Goal: Communication & Community: Answer question/provide support

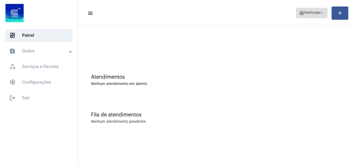
click at [307, 13] on span "Particular" at bounding box center [313, 13] width 16 height 4
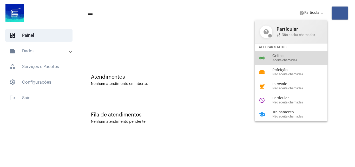
click at [299, 60] on span "Aceita chamadas" at bounding box center [302, 60] width 59 height 3
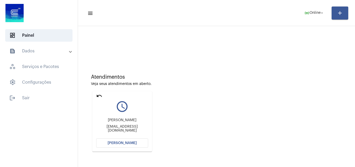
drag, startPoint x: 127, startPoint y: 143, endPoint x: 153, endPoint y: 120, distance: 34.6
click at [127, 143] on span "[PERSON_NAME]" at bounding box center [122, 143] width 29 height 4
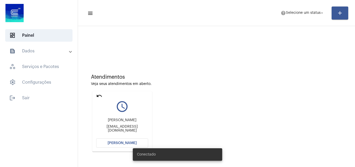
click at [130, 142] on body "dashboard Painel text_snippet_outlined Dados history_outlined Histórico schedul…" at bounding box center [177, 83] width 355 height 167
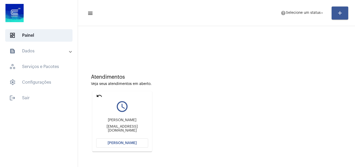
click at [121, 143] on span "[PERSON_NAME]" at bounding box center [122, 143] width 29 height 4
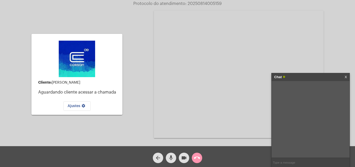
click at [282, 163] on input "text" at bounding box center [311, 162] width 78 height 9
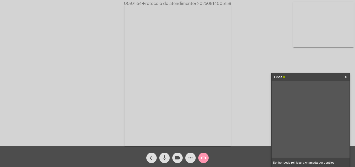
type input "Senhor pode reiniciar a chamada por gentileza"
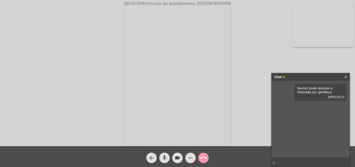
type input "o"
type input "para melhorar a comunicaçao"
click at [189, 158] on mat-icon "more_horiz" at bounding box center [191, 158] width 6 height 6
click at [303, 163] on input "text" at bounding box center [311, 162] width 78 height 9
click at [192, 157] on mat-icon "more_horiz" at bounding box center [191, 158] width 6 height 6
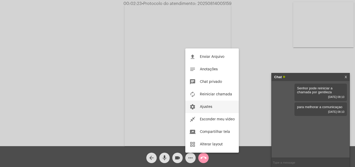
click at [204, 107] on span "Ajustes" at bounding box center [206, 107] width 12 height 4
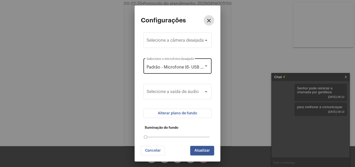
click at [179, 67] on span "Padrão - Microfone (6- USB Audio Device) (0d8c:0014)" at bounding box center [200, 67] width 106 height 4
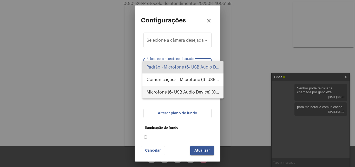
click at [183, 91] on span "Microfone (6- USB Audio Device) (0d8c:0014)" at bounding box center [183, 92] width 73 height 12
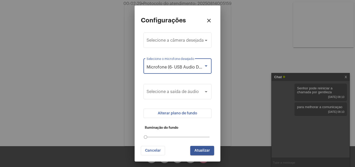
click at [210, 148] on button "Atualizar" at bounding box center [202, 150] width 24 height 9
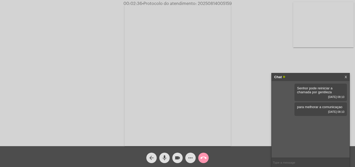
click at [303, 160] on input "text" at bounding box center [311, 162] width 78 height 9
type input "sim"
type input "estou lhe ouvindo"
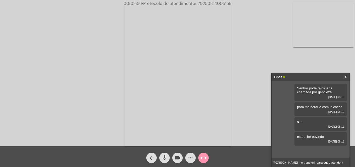
type input "irei lhe transferir para outro atendente"
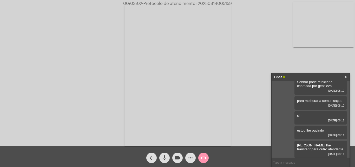
scroll to position [7, 0]
click at [155, 156] on button "arrow_back" at bounding box center [151, 157] width 10 height 10
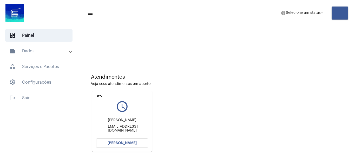
click at [96, 96] on mat-card "undo query_builder Arthur Arthurschneider096@gmail.com Abrir Chamada" at bounding box center [122, 121] width 60 height 60
click at [98, 95] on mat-icon "undo" at bounding box center [99, 96] width 6 height 6
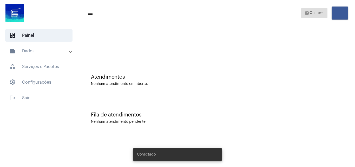
click at [306, 15] on mat-icon "help" at bounding box center [307, 12] width 5 height 5
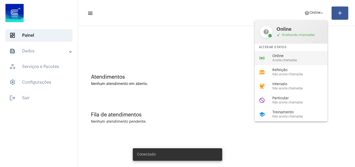
click at [297, 57] on span "Online" at bounding box center [302, 56] width 59 height 4
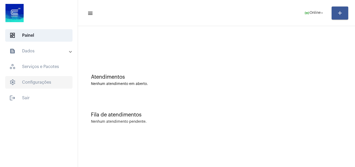
click at [46, 85] on span "settings Configurações" at bounding box center [38, 82] width 67 height 12
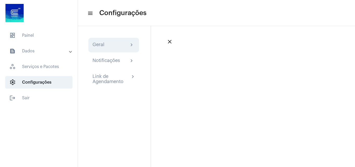
click at [121, 49] on div "Geral chevron_right" at bounding box center [113, 45] width 51 height 15
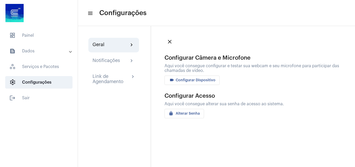
click at [192, 80] on span "videocam Configurar Dispositivo" at bounding box center [192, 80] width 47 height 4
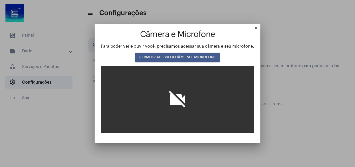
click at [166, 55] on span "PERMITIR ACESSO À CÂMERA E MICROFONE" at bounding box center [177, 57] width 76 height 4
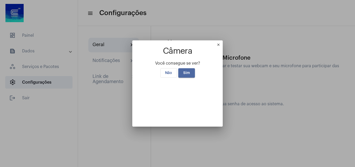
click at [186, 71] on span "Sim" at bounding box center [186, 73] width 7 height 4
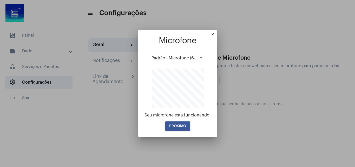
click at [186, 61] on div "Padrão - Microfone (6- USB Audio Device) (0d8c:0014)" at bounding box center [178, 56] width 52 height 12
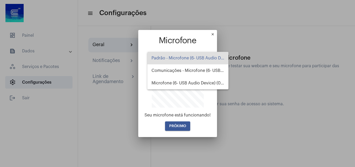
click at [185, 127] on div at bounding box center [177, 83] width 355 height 167
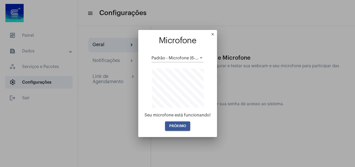
click at [184, 124] on span "PRÓXIMO" at bounding box center [177, 126] width 17 height 4
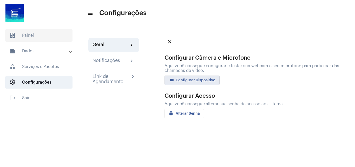
click at [50, 38] on span "dashboard Painel" at bounding box center [38, 35] width 67 height 12
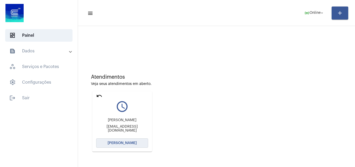
click at [124, 140] on button "[PERSON_NAME]" at bounding box center [122, 142] width 52 height 9
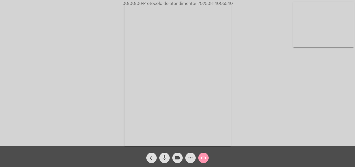
click at [166, 156] on mat-icon "mic" at bounding box center [165, 158] width 6 height 6
click at [166, 154] on span "mic_off" at bounding box center [165, 157] width 6 height 10
click at [164, 158] on mat-icon "mic" at bounding box center [165, 158] width 6 height 6
click at [166, 156] on mat-icon "mic_off" at bounding box center [165, 158] width 6 height 6
click at [166, 156] on mat-icon "mic" at bounding box center [165, 158] width 6 height 6
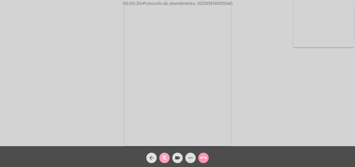
click at [166, 156] on mat-icon "mic_off" at bounding box center [165, 158] width 6 height 6
click at [190, 158] on mat-icon "more_horiz" at bounding box center [191, 158] width 6 height 6
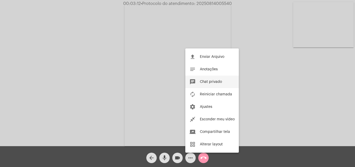
click at [201, 82] on span "Chat privado" at bounding box center [211, 82] width 22 height 4
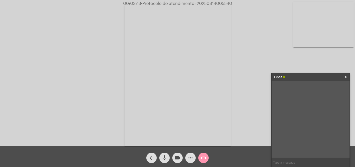
click at [291, 163] on input "text" at bounding box center [311, 162] width 78 height 9
paste input "11 Horas e 31 Minutos até o vencimento!"
type input "11 Horas e 31 Minutos até o vencimento!"
click at [164, 157] on mat-icon "mic" at bounding box center [165, 158] width 6 height 6
click at [165, 155] on mat-icon "mic_off" at bounding box center [165, 158] width 6 height 6
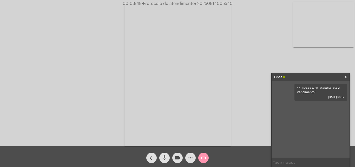
click at [165, 155] on mat-icon "mic" at bounding box center [165, 158] width 6 height 6
click at [168, 155] on mat-icon "mic_off" at bounding box center [165, 158] width 6 height 6
click at [165, 159] on mat-icon "mic" at bounding box center [165, 158] width 6 height 6
click at [163, 154] on span "mic_off" at bounding box center [165, 157] width 6 height 10
click at [166, 157] on mat-icon "mic" at bounding box center [165, 158] width 6 height 6
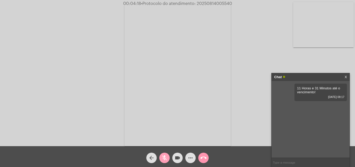
click at [163, 157] on mat-icon "mic_off" at bounding box center [165, 158] width 6 height 6
click at [163, 157] on mat-icon "mic" at bounding box center [165, 158] width 6 height 6
click at [163, 158] on mat-icon "mic_off" at bounding box center [165, 158] width 6 height 6
click at [163, 156] on mat-icon "mic" at bounding box center [165, 158] width 6 height 6
click at [165, 156] on mat-icon "mic_off" at bounding box center [165, 158] width 6 height 6
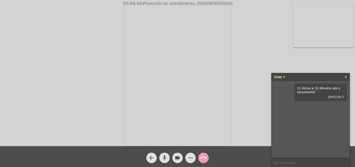
click at [164, 157] on mat-icon "mic" at bounding box center [165, 158] width 6 height 6
click at [165, 154] on span "mic_off" at bounding box center [165, 157] width 6 height 10
drag, startPoint x: 295, startPoint y: 87, endPoint x: 339, endPoint y: 93, distance: 44.7
click at [339, 93] on div "11 Horas e 31 Minutos até o vencimento! 14/08/2025 08:17" at bounding box center [321, 91] width 53 height 17
click at [163, 157] on mat-icon "mic" at bounding box center [165, 158] width 6 height 6
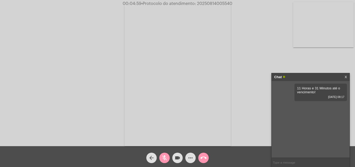
click at [165, 152] on div "mic_off" at bounding box center [164, 156] width 13 height 13
click at [208, 2] on span "• Protocolo do atendimento: 20250814005540" at bounding box center [186, 4] width 91 height 4
copy span "20250814005540"
drag, startPoint x: 210, startPoint y: 5, endPoint x: 216, endPoint y: 10, distance: 7.9
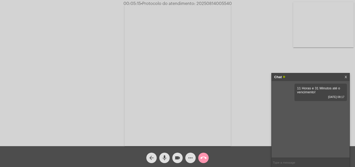
click at [216, 8] on video at bounding box center [178, 75] width 106 height 142
copy span "20250814005540"
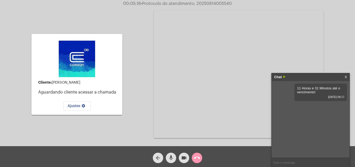
click at [196, 156] on mat-icon "call_end" at bounding box center [197, 158] width 6 height 6
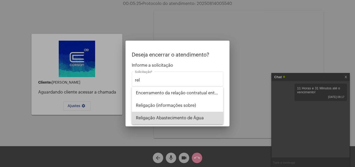
click at [174, 118] on span "Religação Abastecimento de Água" at bounding box center [177, 118] width 83 height 12
type input "Religação Abastecimento de Água"
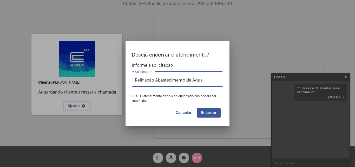
click at [209, 113] on span "Encerrar" at bounding box center [208, 113] width 15 height 4
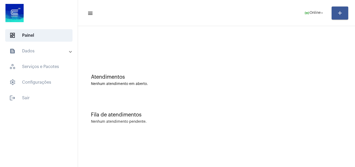
click at [31, 52] on mat-panel-title "text_snippet_outlined Dados" at bounding box center [39, 51] width 60 height 6
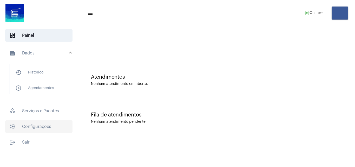
click at [42, 125] on span "settings Configurações" at bounding box center [38, 126] width 67 height 12
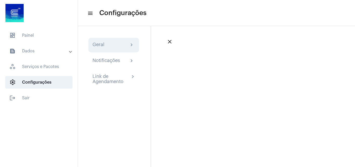
click at [120, 48] on div "Geral chevron_right" at bounding box center [114, 45] width 42 height 6
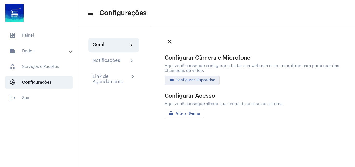
click at [183, 78] on span "videocam Configurar Dispositivo" at bounding box center [192, 80] width 47 height 4
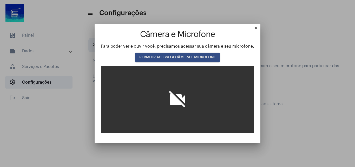
click at [193, 54] on button "PERMITIR ACESSO À CÂMERA E MICROFONE" at bounding box center [177, 57] width 85 height 9
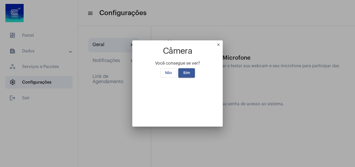
click at [186, 71] on span "Sim" at bounding box center [186, 73] width 7 height 4
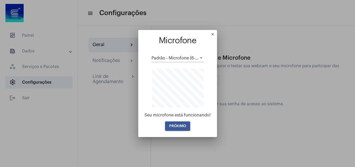
click at [176, 124] on span "PRÓXIMO" at bounding box center [177, 126] width 17 height 4
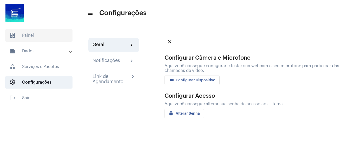
click at [47, 38] on span "dashboard Painel" at bounding box center [38, 35] width 67 height 12
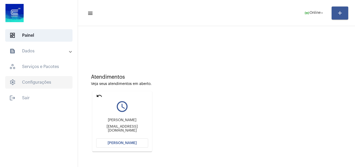
click at [39, 83] on span "settings Configurações" at bounding box center [38, 82] width 67 height 12
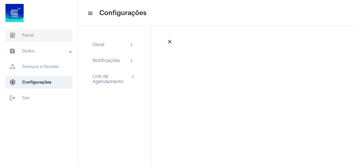
click at [35, 35] on span "dashboard Painel" at bounding box center [38, 35] width 67 height 12
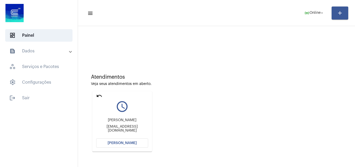
click at [118, 143] on span "[PERSON_NAME]" at bounding box center [122, 143] width 29 height 4
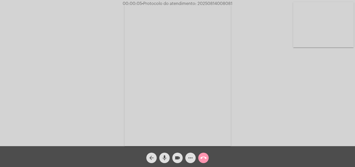
click at [165, 157] on mat-icon "mic" at bounding box center [165, 158] width 6 height 6
click at [166, 158] on mat-icon "mic_off" at bounding box center [165, 158] width 6 height 6
click at [164, 155] on mat-icon "mic" at bounding box center [165, 158] width 6 height 6
click at [164, 157] on mat-icon "mic_off" at bounding box center [165, 158] width 6 height 6
click at [166, 155] on mat-icon "mic" at bounding box center [165, 158] width 6 height 6
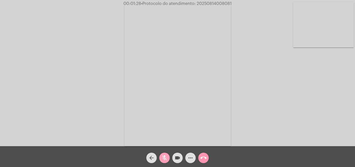
click at [164, 156] on mat-icon "mic_off" at bounding box center [165, 158] width 6 height 6
click at [189, 157] on mat-icon "more_horiz" at bounding box center [191, 158] width 6 height 6
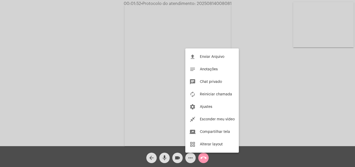
click at [92, 52] on div at bounding box center [177, 83] width 355 height 167
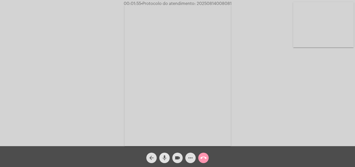
click at [162, 157] on mat-icon "mic" at bounding box center [165, 158] width 6 height 6
click at [167, 155] on mat-icon "mic_off" at bounding box center [165, 158] width 6 height 6
click at [165, 156] on mat-icon "mic" at bounding box center [165, 158] width 6 height 6
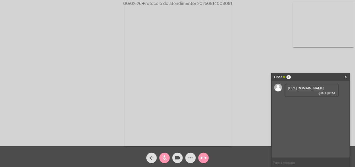
click at [167, 155] on mat-icon "mic_off" at bounding box center [165, 158] width 6 height 6
click at [165, 155] on mat-icon "mic" at bounding box center [165, 158] width 6 height 6
click at [300, 90] on link "https://neft-transfer-bucket.s3.amazonaws.com/temp-328c65bb-6ca1-bcf8-bf62-30b7…" at bounding box center [306, 88] width 36 height 4
click at [165, 155] on mat-icon "mic_off" at bounding box center [165, 158] width 6 height 6
click at [165, 158] on mat-icon "mic" at bounding box center [165, 158] width 6 height 6
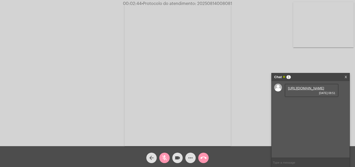
click at [164, 159] on mat-icon "mic_off" at bounding box center [165, 158] width 6 height 6
click at [164, 155] on mat-icon "mic" at bounding box center [165, 158] width 6 height 6
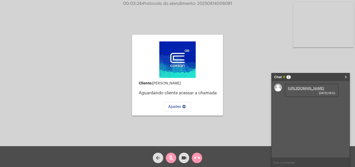
click at [303, 61] on div "Cliente: Luís Carlos Bergoli Aguardando cliente acessar a chamada Ajustes setti…" at bounding box center [178, 74] width 354 height 146
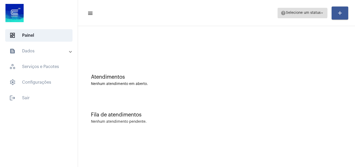
click at [302, 12] on span "Selecione um status" at bounding box center [303, 13] width 35 height 4
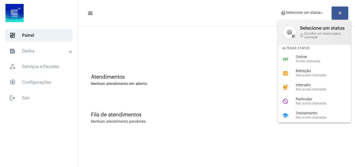
click at [319, 57] on span "Online" at bounding box center [325, 57] width 59 height 4
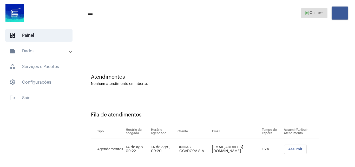
click at [322, 8] on span "online_prediction Online arrow_drop_down" at bounding box center [315, 12] width 20 height 9
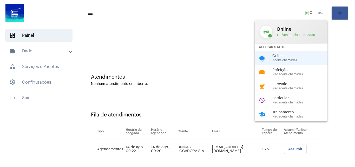
drag, startPoint x: 291, startPoint y: 102, endPoint x: 286, endPoint y: 98, distance: 6.1
click at [291, 102] on span "Não aceita chamadas" at bounding box center [302, 102] width 59 height 3
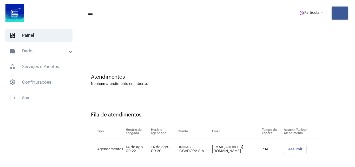
click at [292, 150] on span "Assumir" at bounding box center [295, 149] width 14 height 4
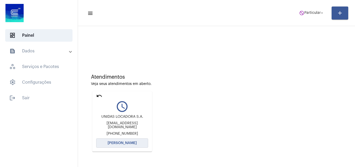
click at [123, 140] on button "[PERSON_NAME]" at bounding box center [122, 142] width 52 height 9
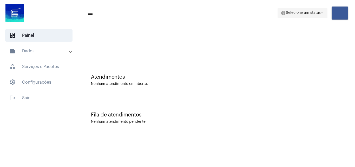
click at [289, 12] on span "Selecione um status" at bounding box center [303, 13] width 35 height 4
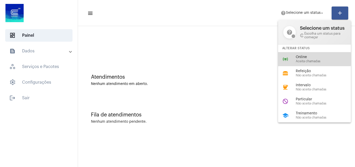
click at [291, 59] on div "online_prediction Online Aceita chamadas" at bounding box center [318, 59] width 81 height 14
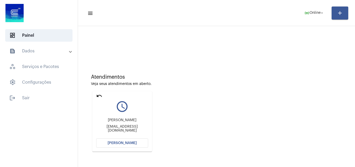
click at [124, 145] on button "[PERSON_NAME]" at bounding box center [122, 142] width 52 height 9
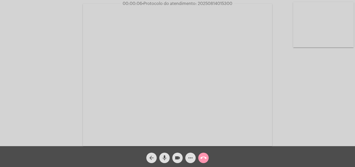
click at [164, 157] on mat-icon "mic" at bounding box center [165, 158] width 6 height 6
click at [164, 155] on mat-icon "mic_off" at bounding box center [165, 158] width 6 height 6
click at [165, 152] on div "mic" at bounding box center [164, 156] width 13 height 13
click at [165, 153] on span "mic_off" at bounding box center [165, 157] width 6 height 10
click at [166, 155] on mat-icon "mic" at bounding box center [165, 158] width 6 height 6
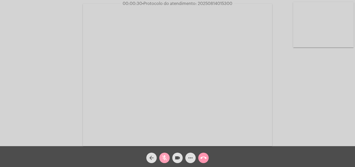
click at [166, 156] on mat-icon "mic_off" at bounding box center [165, 158] width 6 height 6
click at [163, 157] on mat-icon "mic" at bounding box center [165, 158] width 6 height 6
click at [163, 156] on mat-icon "mic_off" at bounding box center [165, 158] width 6 height 6
click at [164, 157] on mat-icon "mic" at bounding box center [165, 158] width 6 height 6
click at [165, 154] on span "mic_off" at bounding box center [165, 157] width 6 height 10
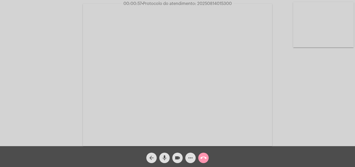
click at [165, 159] on mat-icon "mic" at bounding box center [165, 158] width 6 height 6
click at [164, 156] on mat-icon "mic_off" at bounding box center [165, 158] width 6 height 6
click at [164, 157] on mat-icon "mic" at bounding box center [165, 158] width 6 height 6
click at [164, 155] on mat-icon "mic_off" at bounding box center [165, 158] width 6 height 6
click at [165, 160] on mat-icon "mic" at bounding box center [165, 158] width 6 height 6
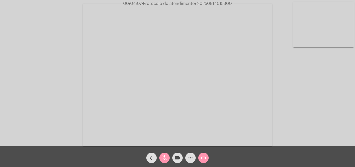
click at [165, 159] on mat-icon "mic_off" at bounding box center [165, 158] width 6 height 6
click at [164, 156] on mat-icon "mic" at bounding box center [165, 158] width 6 height 6
click at [164, 158] on mat-icon "mic_off" at bounding box center [165, 158] width 6 height 6
click at [165, 157] on mat-icon "mic" at bounding box center [165, 158] width 6 height 6
click at [165, 157] on mat-icon "mic_off" at bounding box center [165, 158] width 6 height 6
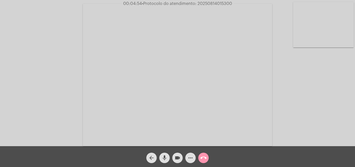
click at [165, 156] on mat-icon "mic" at bounding box center [165, 158] width 6 height 6
click at [166, 155] on mat-icon "mic_off" at bounding box center [165, 158] width 6 height 6
click at [165, 154] on span "mic" at bounding box center [165, 157] width 6 height 10
click at [167, 156] on mat-icon "mic_off" at bounding box center [165, 158] width 6 height 6
click at [165, 154] on span "mic" at bounding box center [165, 157] width 6 height 10
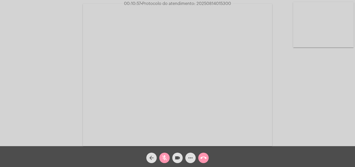
click at [173, 156] on button "videocam" at bounding box center [177, 157] width 10 height 10
click at [177, 159] on mat-icon "videocam_off" at bounding box center [178, 158] width 6 height 6
click at [165, 158] on mat-icon "mic_off" at bounding box center [165, 158] width 6 height 6
click at [164, 155] on mat-icon "mic" at bounding box center [165, 158] width 6 height 6
click at [175, 154] on span "videocam" at bounding box center [178, 157] width 6 height 10
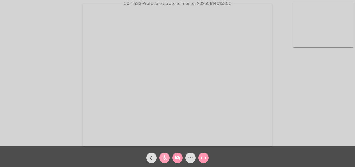
click at [164, 158] on mat-icon "mic_off" at bounding box center [165, 158] width 6 height 6
click at [177, 157] on mat-icon "videocam_off" at bounding box center [178, 158] width 6 height 6
click at [164, 157] on mat-icon "mic" at bounding box center [165, 158] width 6 height 6
click at [167, 155] on mat-icon "mic_off" at bounding box center [165, 158] width 6 height 6
click at [165, 157] on mat-icon "mic" at bounding box center [165, 158] width 6 height 6
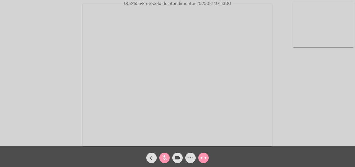
click at [167, 155] on mat-icon "mic_off" at bounding box center [165, 158] width 6 height 6
click at [163, 155] on mat-icon "mic" at bounding box center [165, 158] width 6 height 6
click at [189, 157] on mat-icon "more_horiz" at bounding box center [191, 158] width 6 height 6
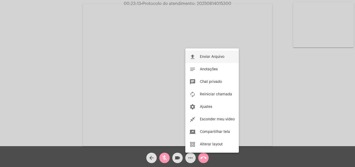
click at [200, 56] on button "file_upload Enviar Arquivo" at bounding box center [212, 56] width 54 height 12
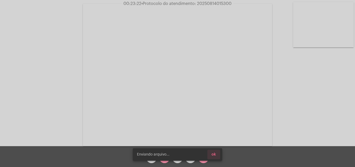
click at [219, 155] on button "ok" at bounding box center [214, 154] width 13 height 9
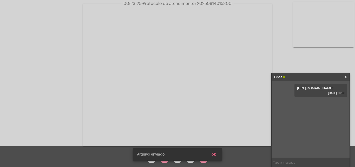
click at [219, 154] on button "ok" at bounding box center [214, 154] width 13 height 9
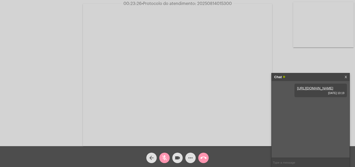
click at [167, 155] on mat-icon "mic_off" at bounding box center [165, 158] width 6 height 6
click at [164, 156] on mat-icon "mic" at bounding box center [165, 158] width 6 height 6
click at [164, 156] on mat-icon "mic_off" at bounding box center [165, 158] width 6 height 6
click at [166, 154] on span "mic" at bounding box center [165, 157] width 6 height 10
click at [191, 159] on mat-icon "more_horiz" at bounding box center [191, 158] width 6 height 6
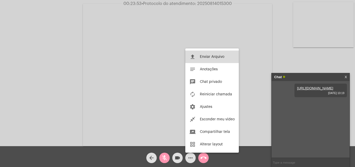
click at [203, 56] on span "Enviar Arquivo" at bounding box center [212, 57] width 24 height 4
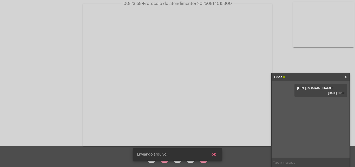
click at [215, 155] on span "ok" at bounding box center [214, 154] width 4 height 4
click at [165, 155] on simple-snack-bar "[PERSON_NAME] enviado ok" at bounding box center [177, 154] width 81 height 5
click at [219, 154] on button "ok" at bounding box center [214, 154] width 13 height 9
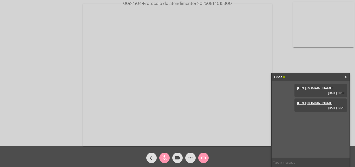
click at [167, 155] on mat-icon "mic_off" at bounding box center [165, 158] width 6 height 6
click at [167, 156] on mat-icon "mic" at bounding box center [165, 158] width 6 height 6
click at [204, 4] on span "• Protocolo do atendimento: 20250814015300" at bounding box center [186, 4] width 90 height 4
copy span "20250814015300"
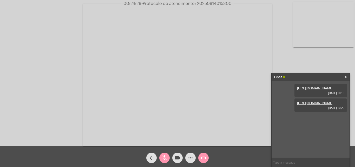
click at [166, 153] on span "mic_off" at bounding box center [165, 157] width 6 height 10
copy span "20250814015300"
click at [284, 161] on input "text" at bounding box center [311, 162] width 78 height 9
paste input "20250814015300"
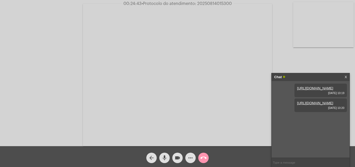
type input "20250814015300"
click at [204, 154] on span "call_end" at bounding box center [204, 157] width 6 height 10
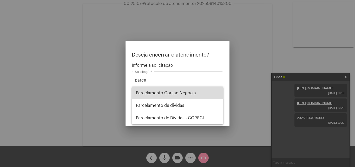
click at [172, 92] on span "Parcelamento Corsan Negocia" at bounding box center [177, 93] width 83 height 12
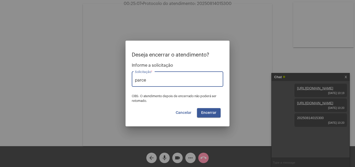
type input "Parcelamento Corsan Negocia"
click at [209, 112] on span "Encerrar" at bounding box center [208, 113] width 15 height 4
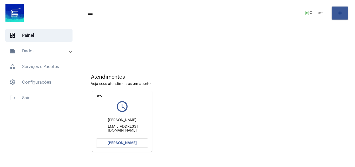
click at [135, 139] on button "[PERSON_NAME]" at bounding box center [122, 142] width 52 height 9
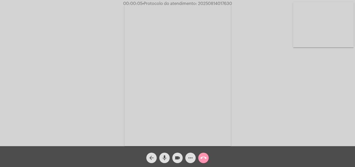
click at [165, 155] on mat-icon "mic" at bounding box center [165, 158] width 6 height 6
click at [167, 157] on mat-icon "mic_off" at bounding box center [165, 158] width 6 height 6
click at [162, 155] on mat-icon "mic" at bounding box center [165, 158] width 6 height 6
click at [164, 158] on mat-icon "mic_off" at bounding box center [165, 158] width 6 height 6
click at [168, 157] on button "mic" at bounding box center [164, 157] width 10 height 10
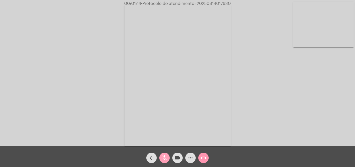
click at [164, 158] on mat-icon "mic_off" at bounding box center [165, 158] width 6 height 6
click at [165, 156] on mat-icon "mic" at bounding box center [165, 158] width 6 height 6
click at [178, 157] on mat-icon "videocam" at bounding box center [178, 158] width 6 height 6
click at [167, 158] on mat-icon "mic_off" at bounding box center [165, 158] width 6 height 6
click at [175, 157] on mat-icon "videocam_off" at bounding box center [178, 158] width 6 height 6
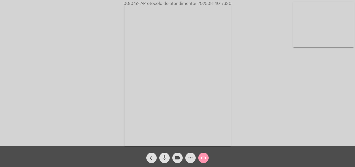
click at [165, 158] on mat-icon "mic" at bounding box center [165, 158] width 6 height 6
click at [165, 156] on mat-icon "mic_off" at bounding box center [165, 158] width 6 height 6
click at [165, 156] on mat-icon "mic" at bounding box center [165, 158] width 6 height 6
click at [166, 155] on mat-icon "mic_off" at bounding box center [165, 158] width 6 height 6
click at [166, 156] on mat-icon "mic" at bounding box center [165, 158] width 6 height 6
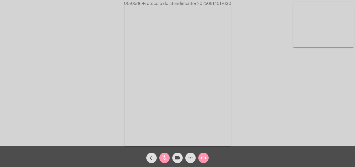
click at [166, 156] on mat-icon "mic_off" at bounding box center [165, 158] width 6 height 6
click at [164, 157] on mat-icon "mic" at bounding box center [165, 158] width 6 height 6
click at [165, 155] on mat-icon "mic_off" at bounding box center [165, 158] width 6 height 6
click at [166, 156] on mat-icon "mic" at bounding box center [165, 158] width 6 height 6
click at [164, 154] on span "mic_off" at bounding box center [165, 157] width 6 height 10
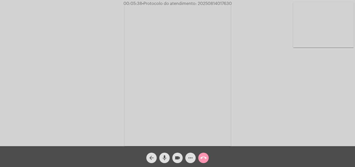
click at [166, 155] on mat-icon "mic" at bounding box center [165, 158] width 6 height 6
click at [165, 155] on mat-icon "mic_off" at bounding box center [165, 158] width 6 height 6
click at [165, 159] on mat-icon "mic" at bounding box center [165, 158] width 6 height 6
click at [163, 155] on mat-icon "mic_off" at bounding box center [165, 158] width 6 height 6
click at [209, 4] on span "• Protocolo do atendimento: 20250814017630" at bounding box center [187, 4] width 90 height 4
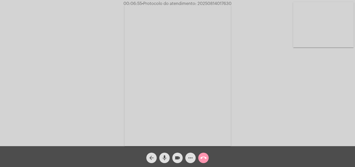
click at [209, 4] on span "• Protocolo do atendimento: 20250814017630" at bounding box center [187, 4] width 90 height 4
click at [165, 158] on mat-icon "mic" at bounding box center [165, 158] width 6 height 6
click at [166, 155] on mat-icon "mic_off" at bounding box center [165, 158] width 6 height 6
click at [189, 157] on mat-icon "more_horiz" at bounding box center [191, 158] width 6 height 6
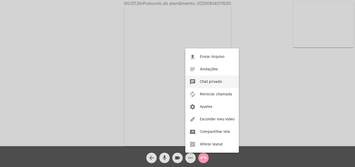
click at [205, 80] on span "Chat privado" at bounding box center [211, 82] width 22 height 4
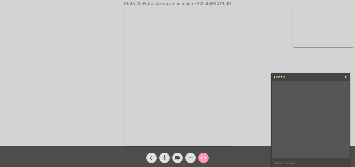
click at [296, 163] on input "text" at bounding box center [311, 162] width 78 height 9
paste input "20250814017630"
type input "20250814017630"
click at [204, 158] on mat-icon "call_end" at bounding box center [204, 158] width 6 height 6
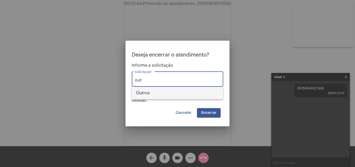
click at [171, 91] on span "Outros" at bounding box center [177, 93] width 83 height 12
type input "Outros"
click at [210, 114] on span "Encerrar" at bounding box center [208, 113] width 15 height 4
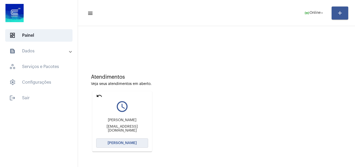
click at [108, 142] on button "[PERSON_NAME]" at bounding box center [122, 142] width 52 height 9
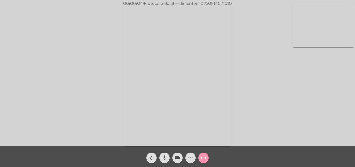
click at [165, 155] on mat-icon "mic" at bounding box center [165, 158] width 6 height 6
click at [280, 108] on div "Acessando Câmera e Microfone..." at bounding box center [178, 74] width 354 height 146
click at [165, 156] on mat-icon "mic_off" at bounding box center [165, 158] width 6 height 6
click at [165, 156] on mat-icon "mic" at bounding box center [165, 158] width 6 height 6
click at [164, 159] on mat-icon "mic_off" at bounding box center [165, 158] width 6 height 6
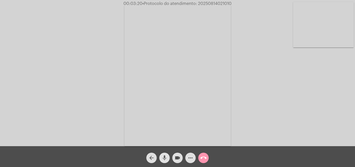
click at [166, 153] on span "mic" at bounding box center [165, 157] width 6 height 10
click at [177, 158] on mat-icon "videocam" at bounding box center [178, 158] width 6 height 6
click at [161, 158] on button "mic_off" at bounding box center [164, 157] width 10 height 10
click at [166, 155] on mat-icon "mic" at bounding box center [165, 158] width 6 height 6
click at [164, 157] on mat-icon "mic_off" at bounding box center [165, 158] width 6 height 6
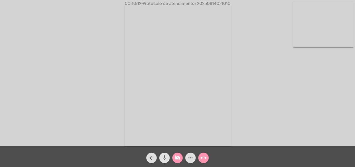
click at [176, 156] on mat-icon "videocam_off" at bounding box center [178, 158] width 6 height 6
click at [165, 157] on mat-icon "mic" at bounding box center [165, 158] width 6 height 6
click at [177, 156] on mat-icon "videocam" at bounding box center [178, 158] width 6 height 6
drag, startPoint x: 166, startPoint y: 158, endPoint x: 175, endPoint y: 157, distance: 9.0
click at [167, 158] on mat-icon "mic_off" at bounding box center [165, 158] width 6 height 6
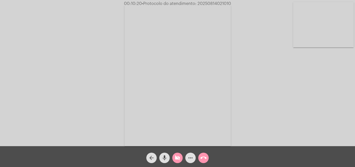
click at [175, 157] on mat-icon "videocam_off" at bounding box center [178, 158] width 6 height 6
click at [162, 155] on mat-icon "mic" at bounding box center [165, 158] width 6 height 6
click at [166, 157] on mat-icon "mic_off" at bounding box center [165, 158] width 6 height 6
click at [165, 155] on mat-icon "mic" at bounding box center [165, 158] width 6 height 6
click at [165, 156] on mat-icon "mic_off" at bounding box center [165, 158] width 6 height 6
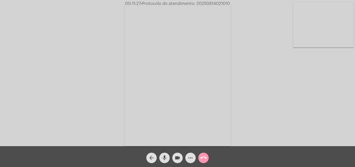
click at [167, 153] on span "mic" at bounding box center [165, 157] width 6 height 10
click at [165, 157] on mat-icon "mic_off" at bounding box center [165, 158] width 6 height 6
click at [165, 156] on mat-icon "mic" at bounding box center [165, 158] width 6 height 6
click at [163, 158] on mat-icon "mic_off" at bounding box center [165, 158] width 6 height 6
click at [165, 158] on mat-icon "mic" at bounding box center [165, 158] width 6 height 6
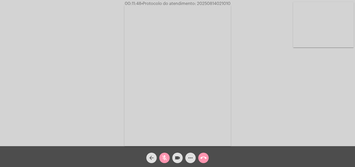
click at [207, 3] on span "• Protocolo do atendimento: 20250814021010" at bounding box center [186, 4] width 89 height 4
click at [191, 155] on mat-icon "more_horiz" at bounding box center [191, 158] width 6 height 6
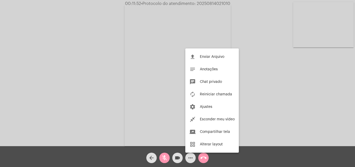
click at [203, 81] on span "Chat privado" at bounding box center [211, 82] width 22 height 4
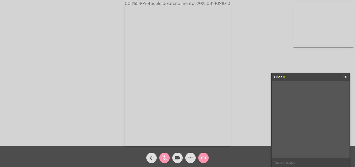
drag, startPoint x: 302, startPoint y: 162, endPoint x: 265, endPoint y: 108, distance: 65.2
paste input "20250814021010"
type input "20250814021010"
click at [163, 155] on mat-icon "mic_off" at bounding box center [165, 158] width 6 height 6
click at [162, 160] on mat-icon "mic" at bounding box center [165, 158] width 6 height 6
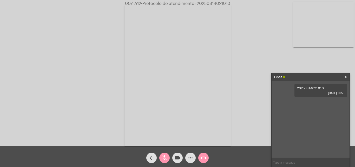
click at [162, 155] on mat-icon "mic_off" at bounding box center [165, 158] width 6 height 6
click at [165, 155] on mat-icon "mic" at bounding box center [165, 158] width 6 height 6
click at [166, 157] on mat-icon "mic_off" at bounding box center [165, 158] width 6 height 6
click at [163, 156] on mat-icon "mic" at bounding box center [165, 158] width 6 height 6
drag, startPoint x: 164, startPoint y: 154, endPoint x: 177, endPoint y: 140, distance: 19.7
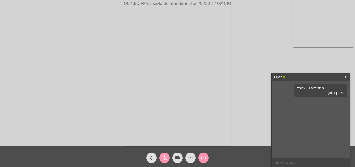
click at [164, 153] on span "mic_off" at bounding box center [165, 157] width 6 height 10
click at [210, 3] on span "• Protocolo do atendimento: 20250814021010" at bounding box center [186, 4] width 89 height 4
click at [166, 156] on mat-icon "mic" at bounding box center [165, 158] width 6 height 6
click at [165, 157] on mat-icon "mic_off" at bounding box center [165, 158] width 6 height 6
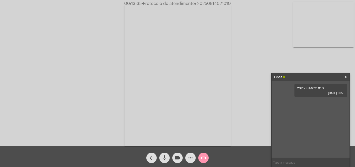
click at [164, 156] on mat-icon "mic" at bounding box center [165, 158] width 6 height 6
click at [165, 157] on mat-icon "mic_off" at bounding box center [165, 158] width 6 height 6
click at [164, 157] on mat-icon "mic" at bounding box center [165, 158] width 6 height 6
click at [163, 154] on span "mic_off" at bounding box center [165, 157] width 6 height 10
click at [163, 155] on mat-icon "mic" at bounding box center [165, 158] width 6 height 6
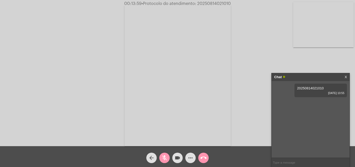
click at [165, 155] on mat-icon "mic_off" at bounding box center [165, 158] width 6 height 6
click at [167, 156] on mat-icon "mic" at bounding box center [165, 158] width 6 height 6
click at [165, 156] on mat-icon "mic_off" at bounding box center [165, 158] width 6 height 6
click at [164, 155] on mat-icon "mic" at bounding box center [165, 158] width 6 height 6
click at [164, 157] on mat-icon "mic_off" at bounding box center [165, 158] width 6 height 6
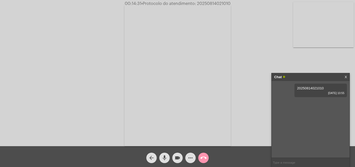
copy span "20250814021010"
click at [203, 156] on mat-icon "call_end" at bounding box center [204, 158] width 6 height 6
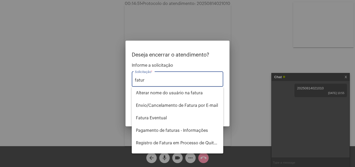
type input "fatura"
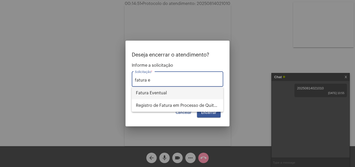
click at [166, 94] on span "Fatura Eventual" at bounding box center [177, 93] width 83 height 12
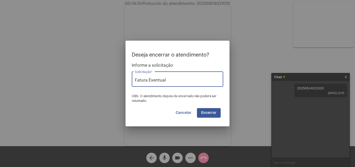
click at [214, 113] on span "Encerrar" at bounding box center [208, 113] width 15 height 4
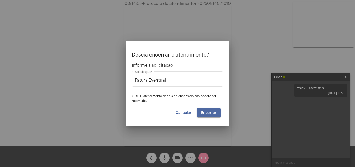
drag, startPoint x: 211, startPoint y: 115, endPoint x: 201, endPoint y: 112, distance: 10.5
click at [210, 114] on button "Encerrar" at bounding box center [209, 112] width 24 height 9
click at [210, 114] on span "Encerrar" at bounding box center [208, 113] width 15 height 4
click at [187, 111] on span "Cancelar" at bounding box center [184, 113] width 16 height 4
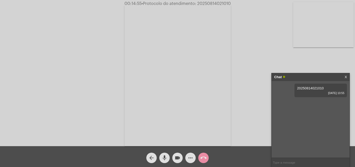
click at [154, 157] on mat-icon "arrow_back" at bounding box center [152, 158] width 6 height 6
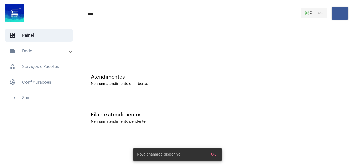
click at [312, 13] on span "Online" at bounding box center [315, 13] width 11 height 4
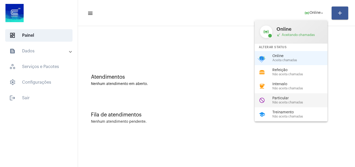
click at [286, 95] on div "do_not_disturb Particular Não aceita chamadas" at bounding box center [295, 100] width 81 height 14
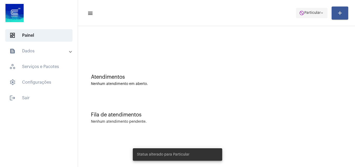
click at [310, 8] on span "do_not_disturb Particular arrow_drop_down" at bounding box center [311, 12] width 25 height 9
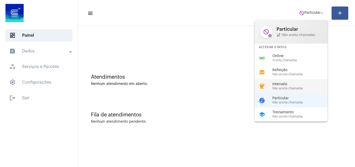
click at [282, 87] on span "Não aceita chamadas" at bounding box center [302, 88] width 59 height 3
